Goal: Information Seeking & Learning: Find specific fact

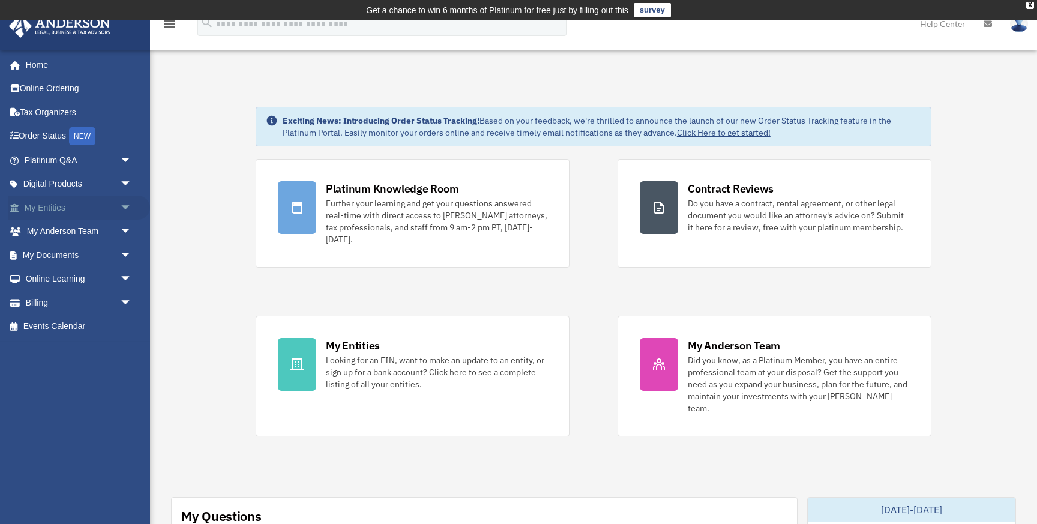
click at [83, 206] on link "My Entities arrow_drop_down" at bounding box center [79, 208] width 142 height 24
click at [120, 207] on span "arrow_drop_down" at bounding box center [132, 208] width 24 height 25
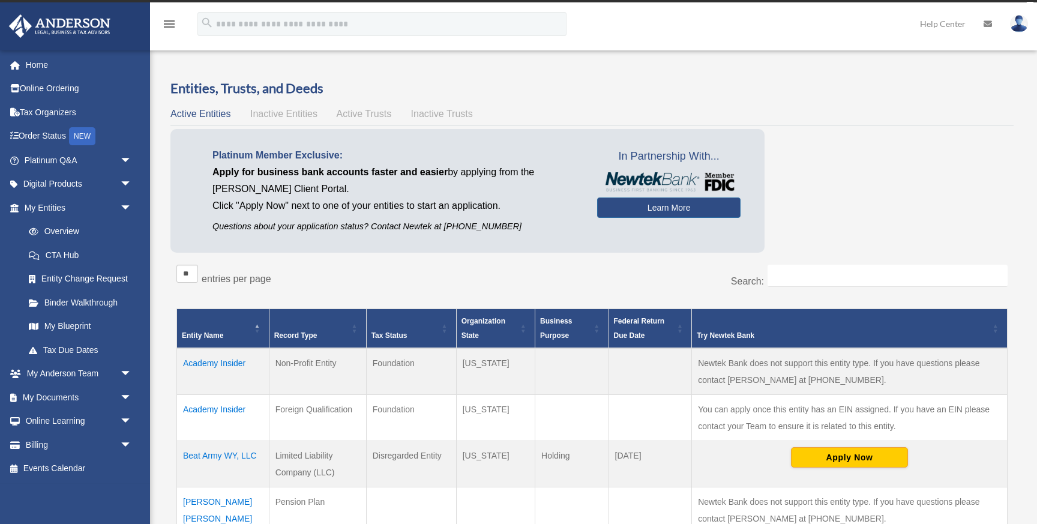
click at [74, 326] on link "My Blueprint" at bounding box center [80, 326] width 127 height 24
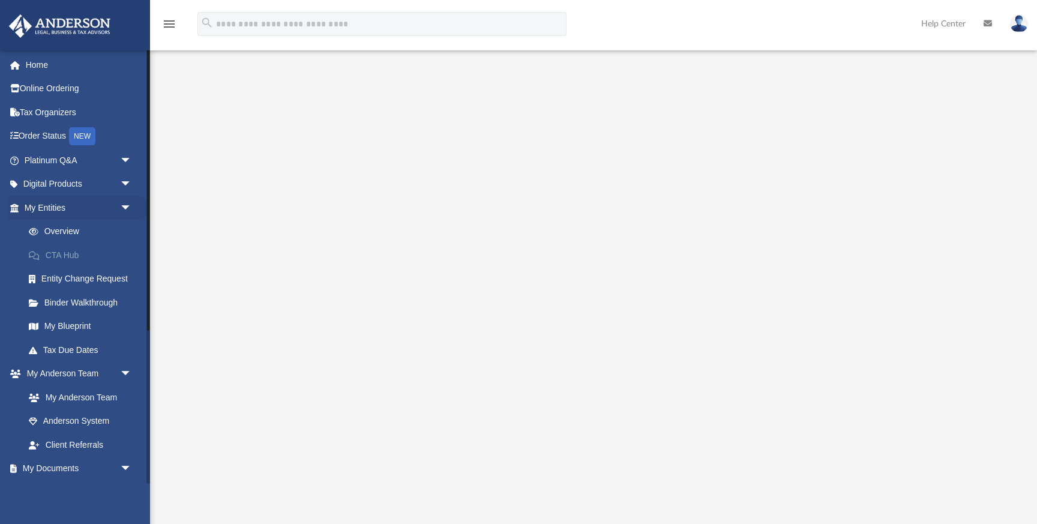
scroll to position [53, 0]
click at [75, 344] on link "Tax Due Dates" at bounding box center [83, 350] width 133 height 24
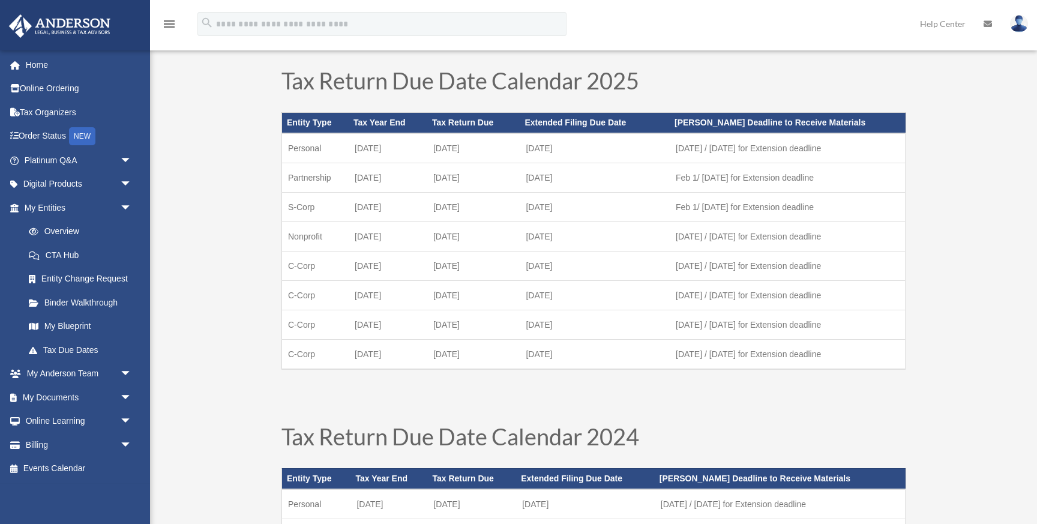
scroll to position [53, 0]
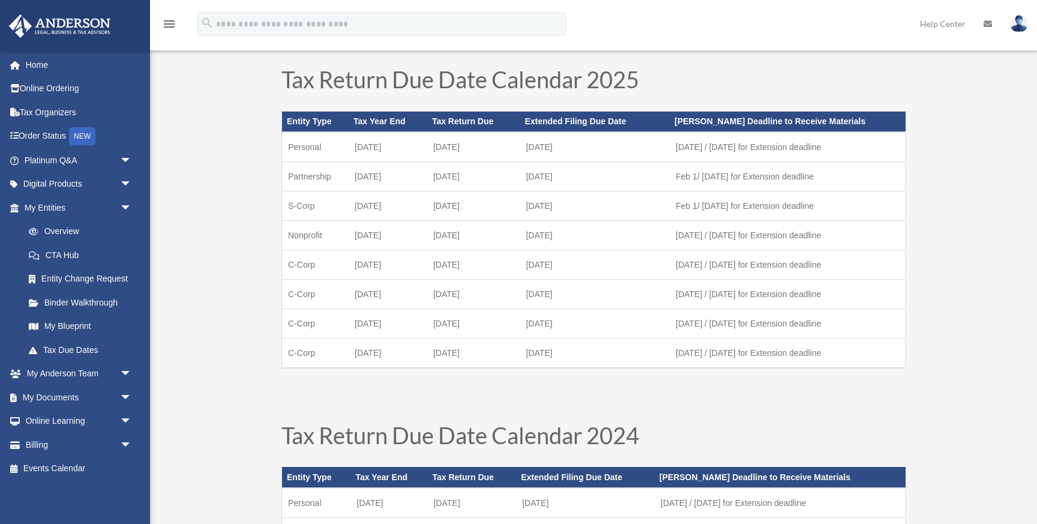
click at [299, 322] on td "C-Corp" at bounding box center [315, 322] width 67 height 29
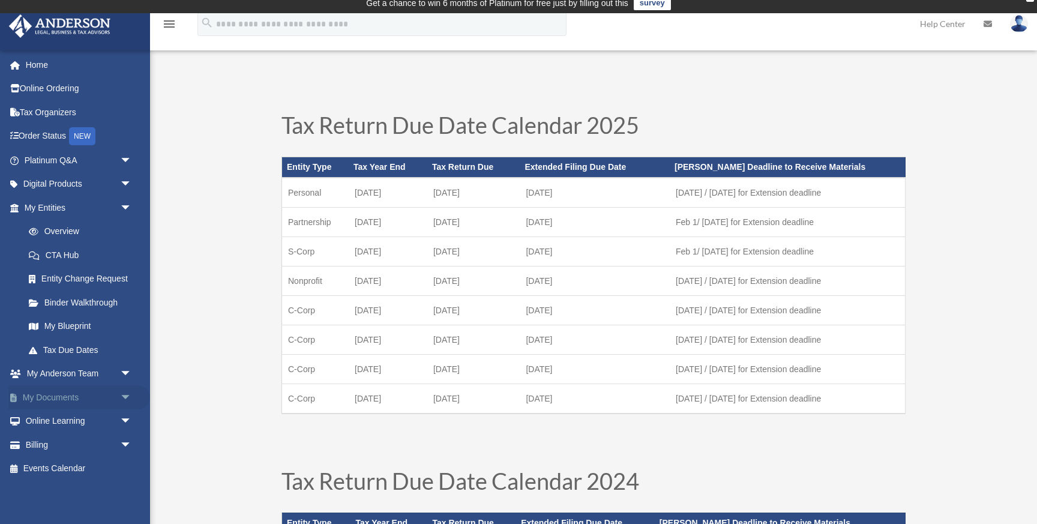
scroll to position [0, 0]
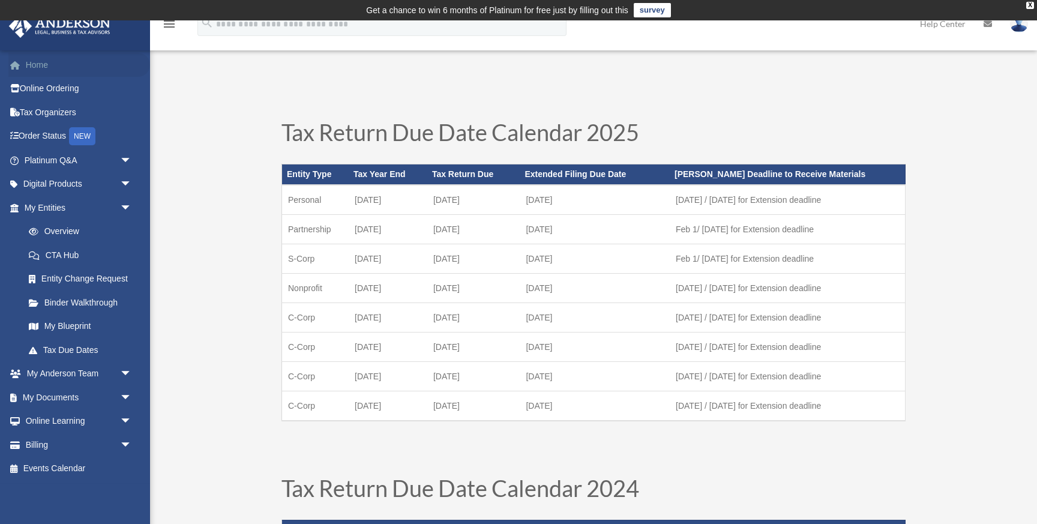
click at [35, 62] on link "Home" at bounding box center [79, 65] width 142 height 24
